Goal: Find specific page/section: Locate a particular part of the current website

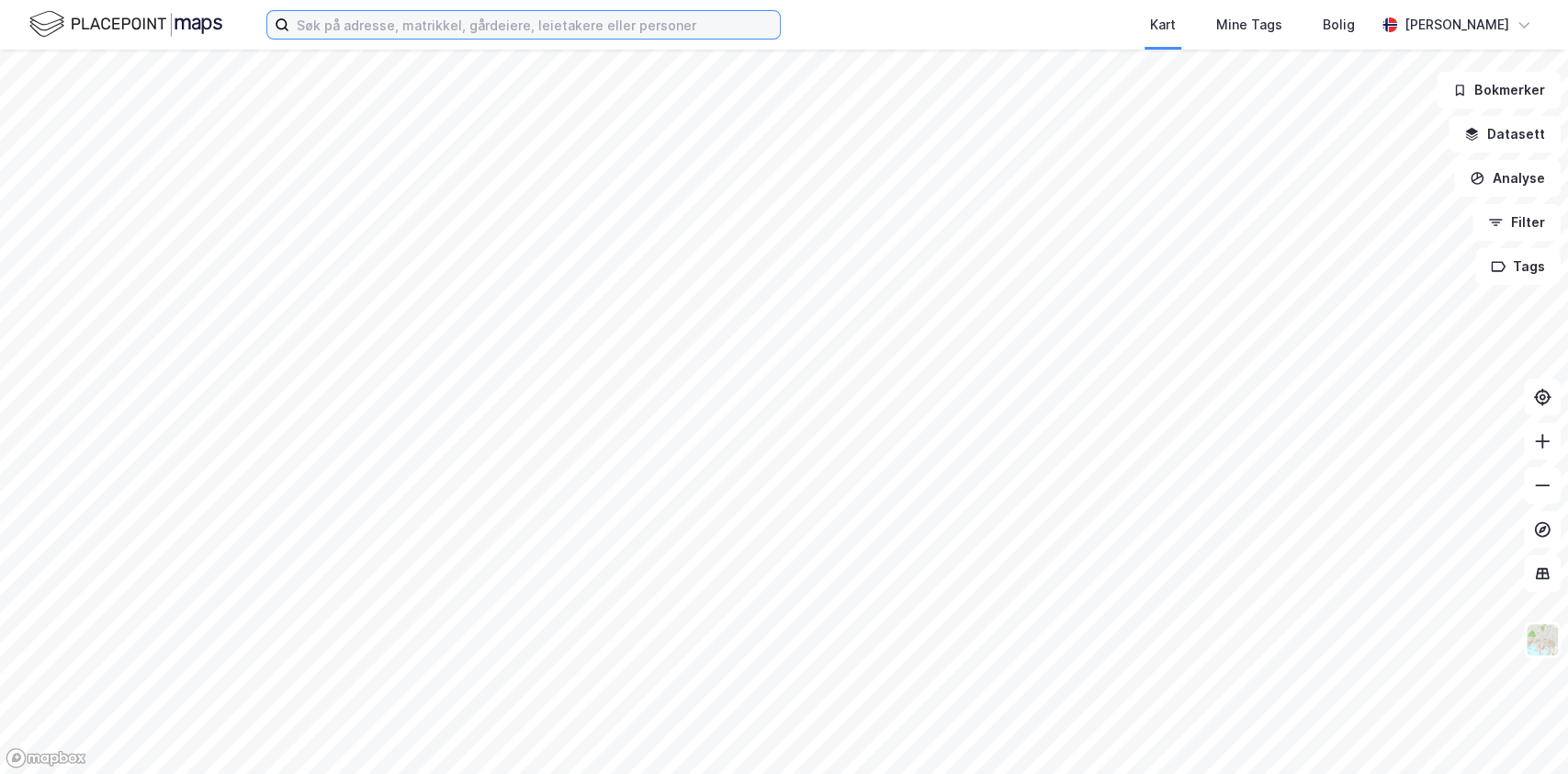
click at [558, 29] on input at bounding box center [535, 25] width 491 height 28
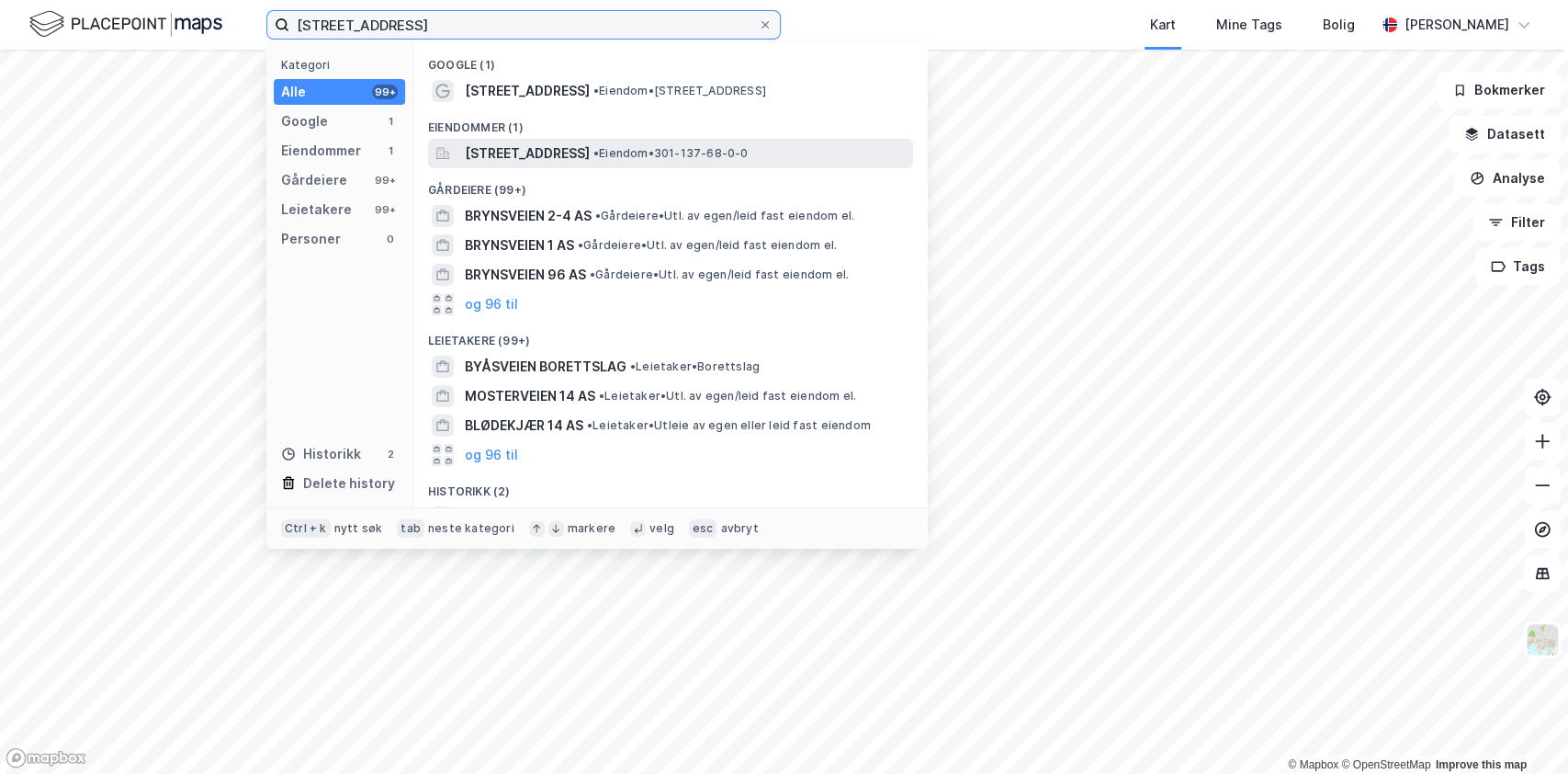
type input "[STREET_ADDRESS]"
click at [589, 154] on span "[STREET_ADDRESS]" at bounding box center [527, 153] width 125 height 22
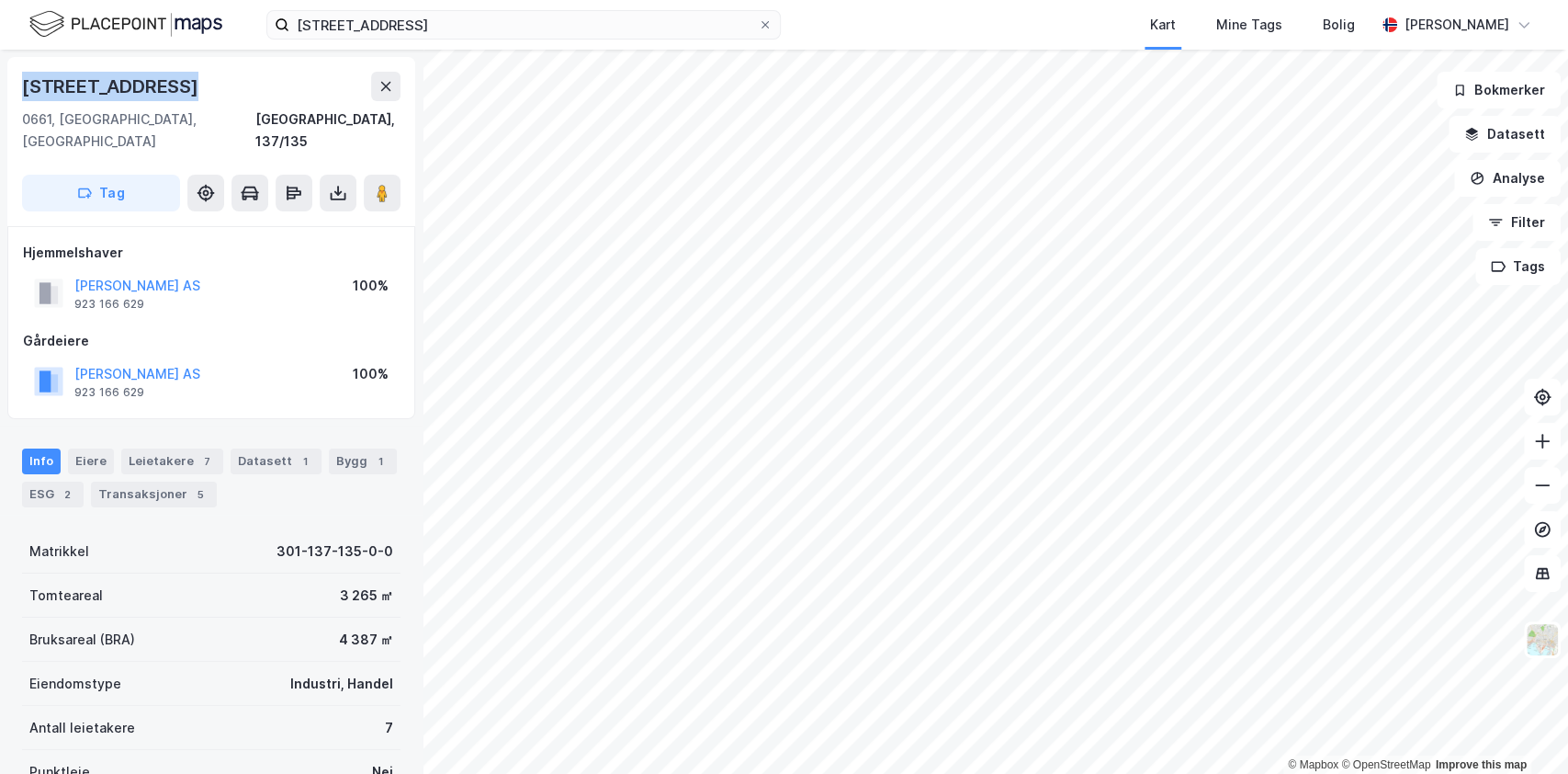
drag, startPoint x: 20, startPoint y: 87, endPoint x: 196, endPoint y: 102, distance: 176.6
click at [196, 102] on div "[STREET_ADDRESS]" at bounding box center [211, 141] width 408 height 169
copy div "[STREET_ADDRESS]"
